Goal: Check status: Check status

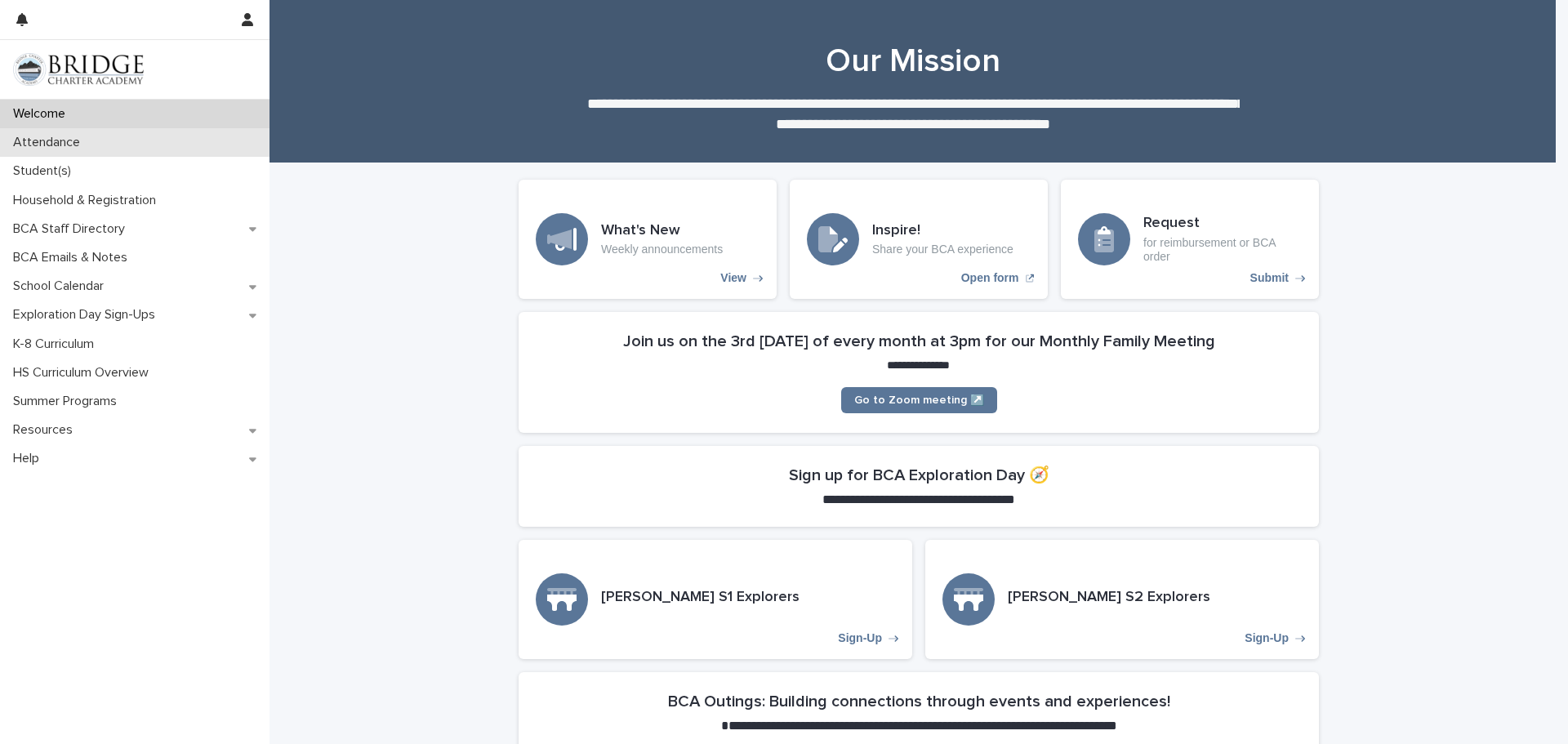
click at [44, 148] on p "Attendance" at bounding box center [50, 142] width 87 height 16
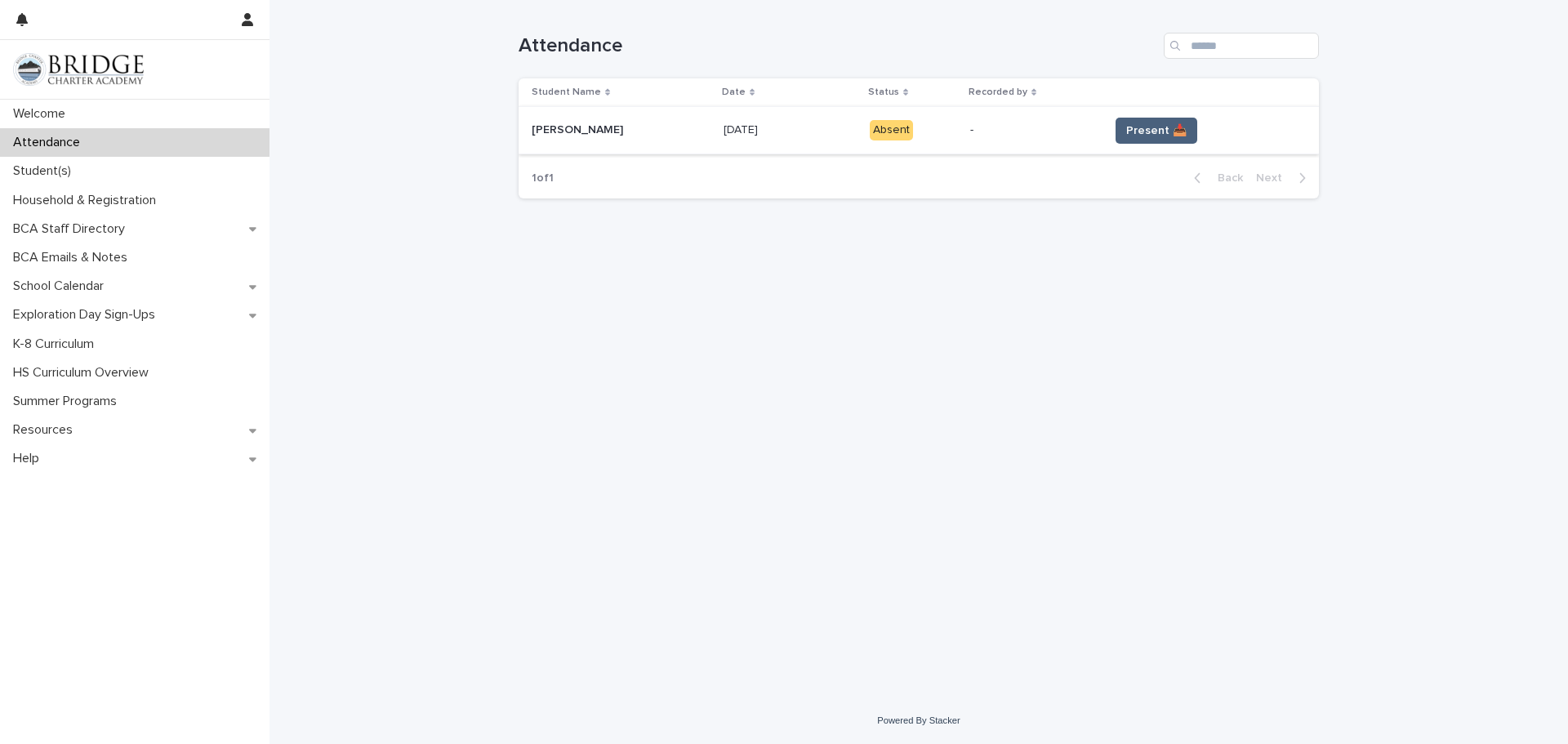
click at [1167, 133] on span "Present 📥" at bounding box center [1156, 130] width 60 height 17
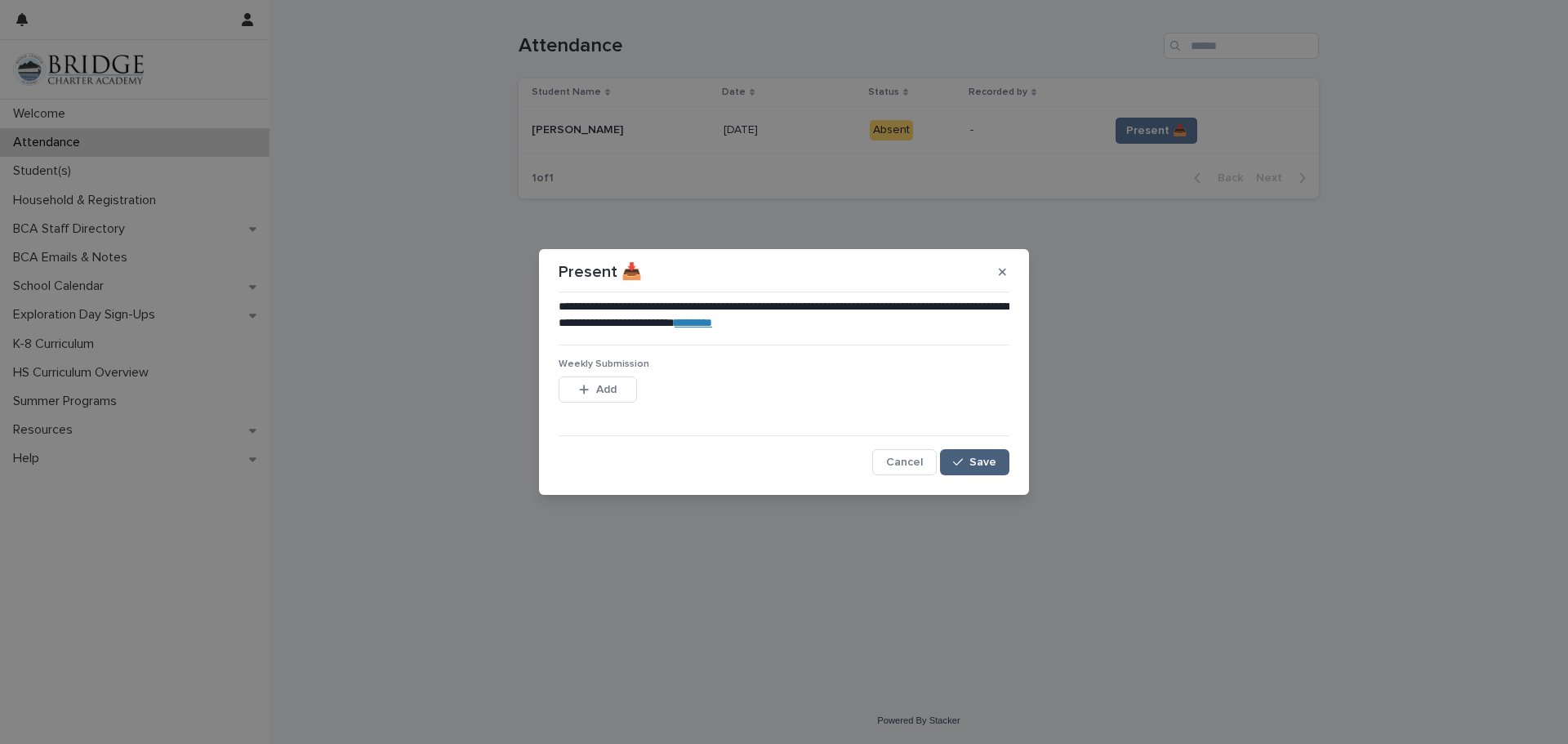
click at [1001, 469] on button "Save" at bounding box center [975, 461] width 69 height 26
